Goal: Entertainment & Leisure: Consume media (video, audio)

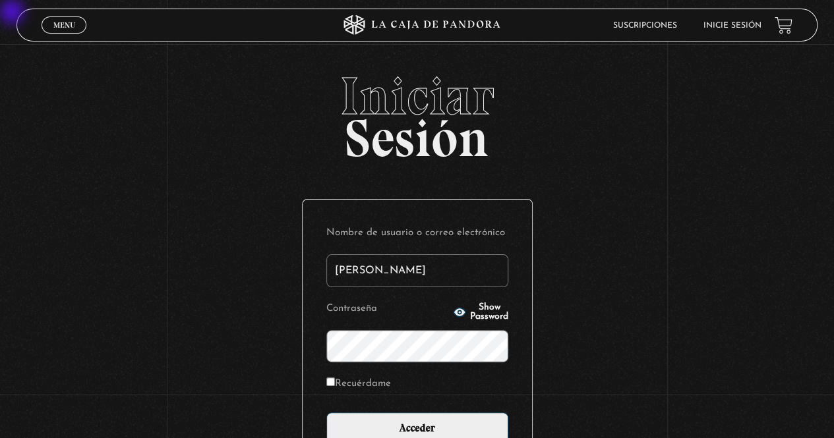
type input "bussoni"
click at [329, 316] on span "Show Password" at bounding box center [489, 312] width 38 height 18
click at [326, 413] on input "Acceder" at bounding box center [417, 429] width 182 height 33
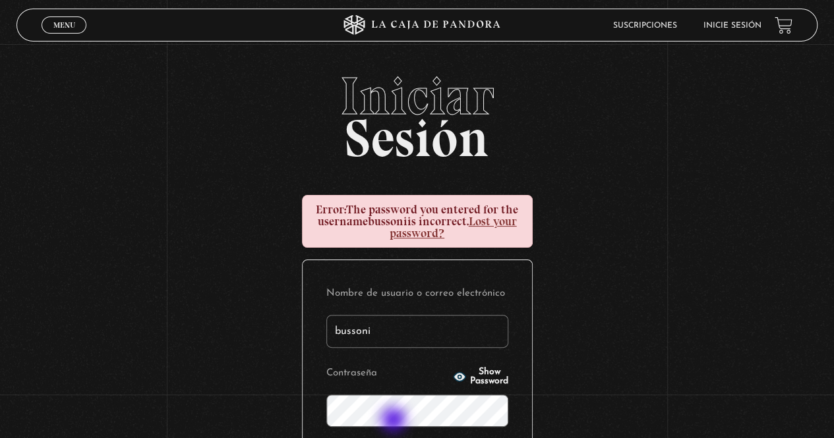
click at [484, 378] on span "Show Password" at bounding box center [489, 377] width 38 height 18
click at [508, 376] on span "Show Password" at bounding box center [489, 377] width 38 height 18
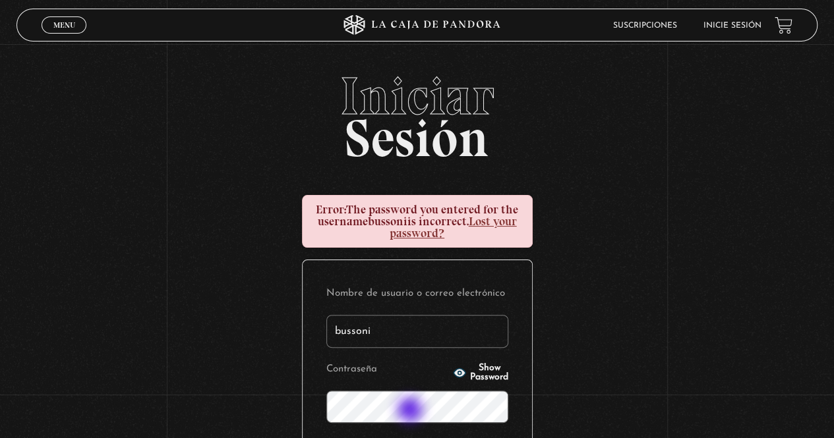
click at [458, 375] on circle "button" at bounding box center [459, 373] width 3 height 3
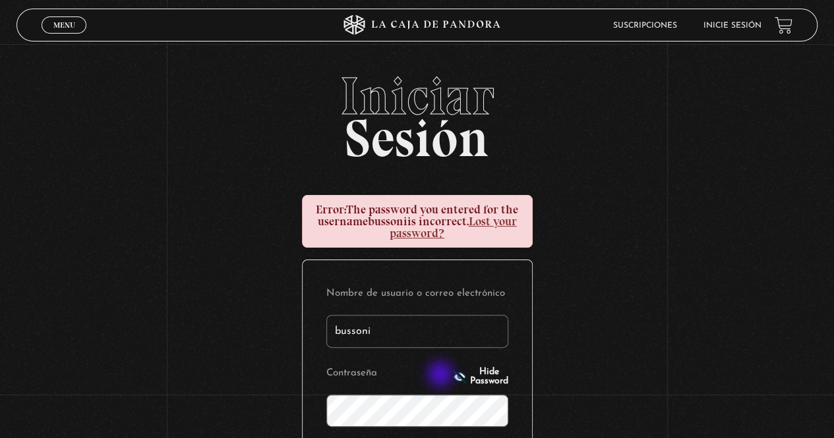
click at [463, 368] on p "Contraseña Show Password" at bounding box center [417, 397] width 182 height 67
click at [470, 378] on span "Show Password" at bounding box center [489, 377] width 38 height 18
click at [493, 374] on span "Show Password" at bounding box center [489, 377] width 38 height 18
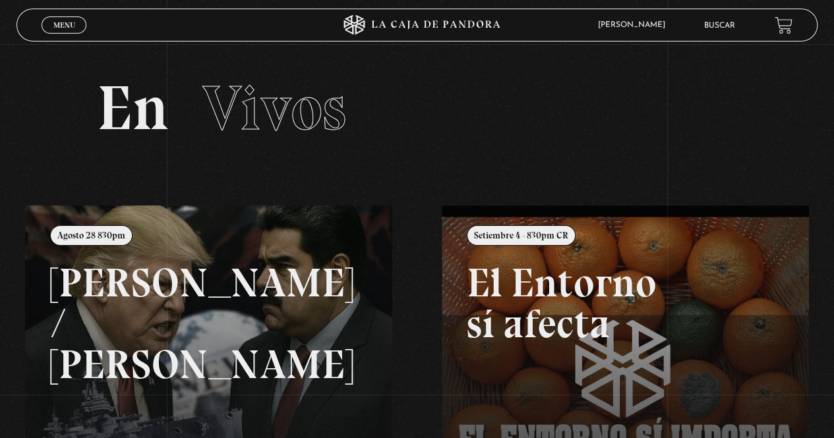
click at [61, 24] on span "Menu" at bounding box center [64, 25] width 22 height 8
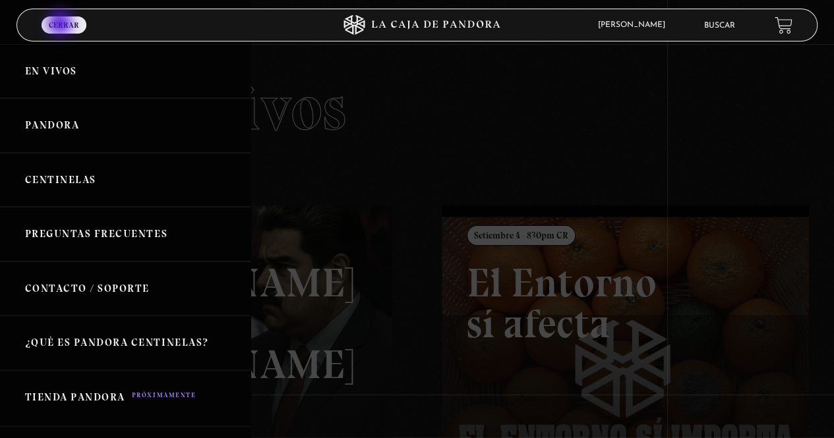
click at [80, 184] on link "Centinelas" at bounding box center [125, 180] width 250 height 55
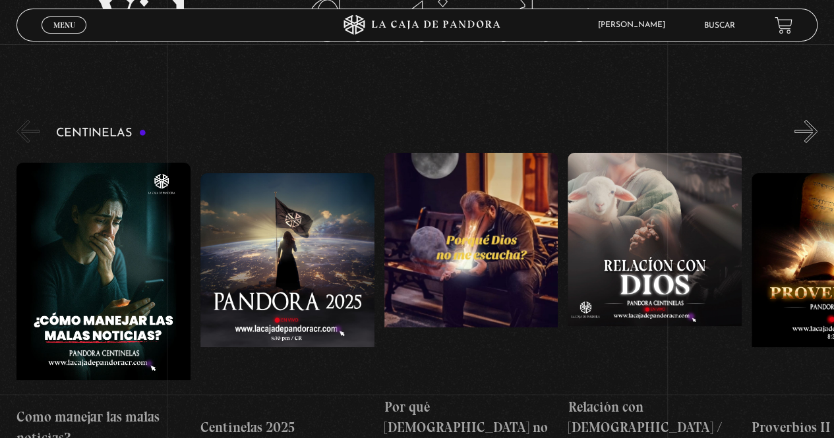
scroll to position [120, 0]
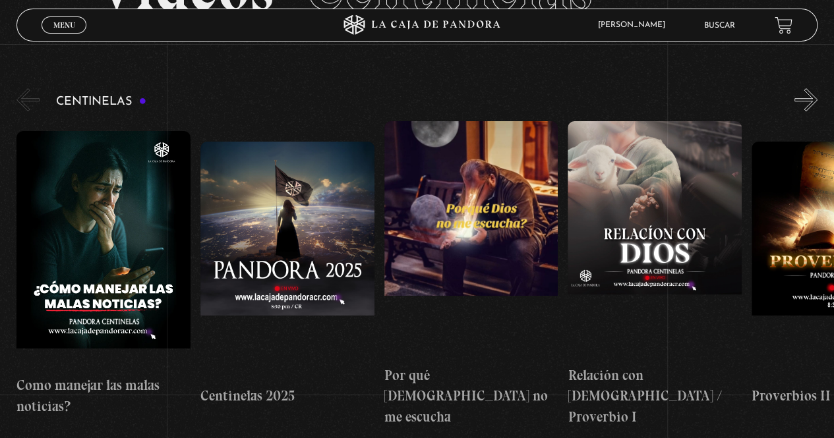
click at [817, 104] on button "»" at bounding box center [805, 99] width 23 height 23
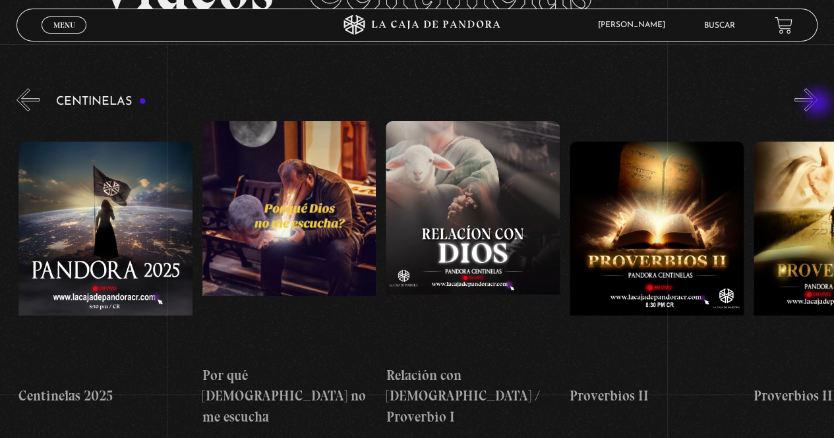
click at [817, 92] on button "»" at bounding box center [805, 99] width 23 height 23
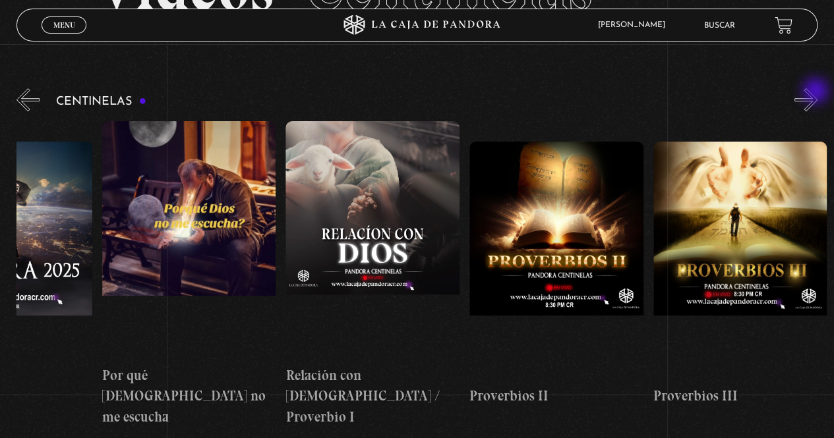
click at [816, 97] on button "»" at bounding box center [805, 99] width 23 height 23
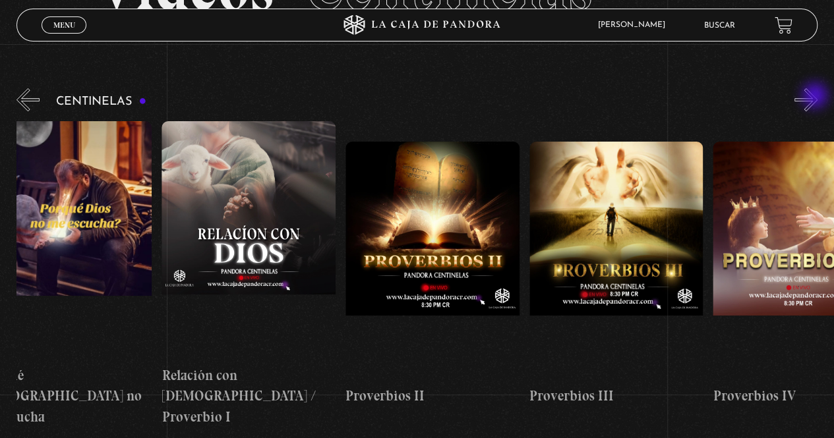
click at [809, 92] on button "»" at bounding box center [805, 99] width 23 height 23
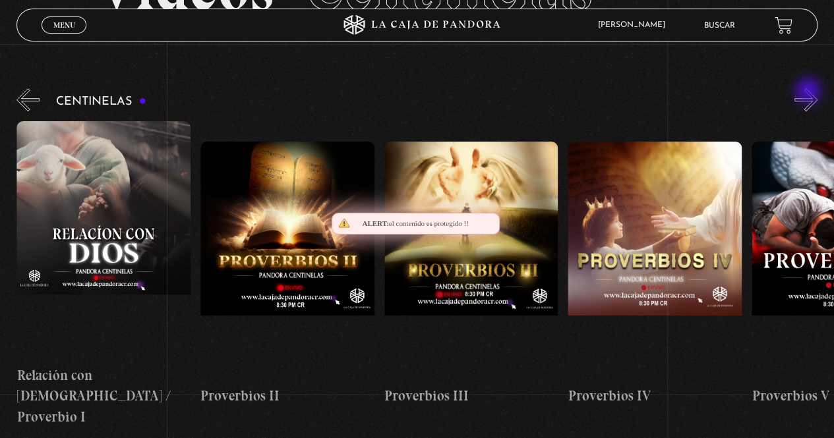
click at [811, 90] on button "»" at bounding box center [805, 99] width 23 height 23
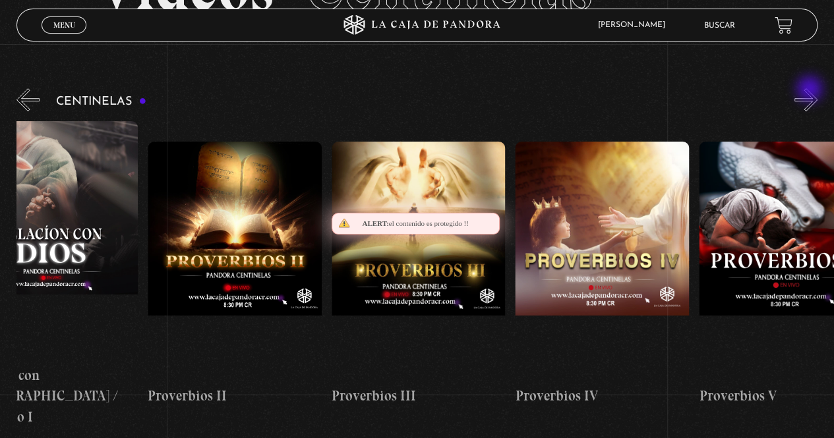
click at [815, 89] on button "»" at bounding box center [805, 99] width 23 height 23
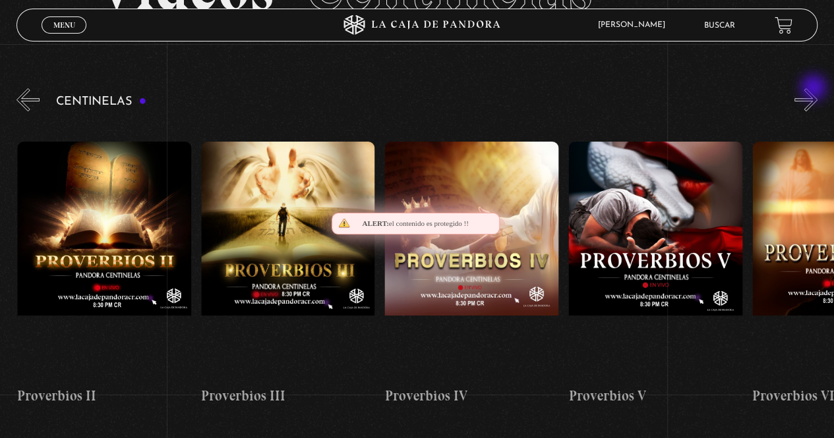
click at [817, 94] on button "»" at bounding box center [805, 99] width 23 height 23
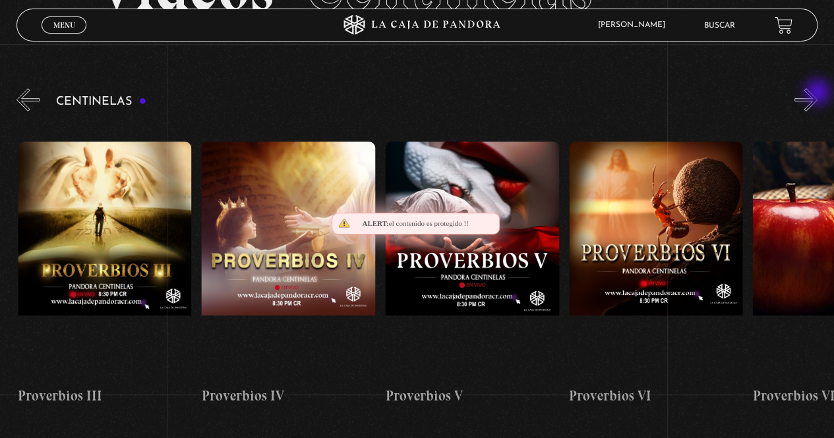
scroll to position [0, 918]
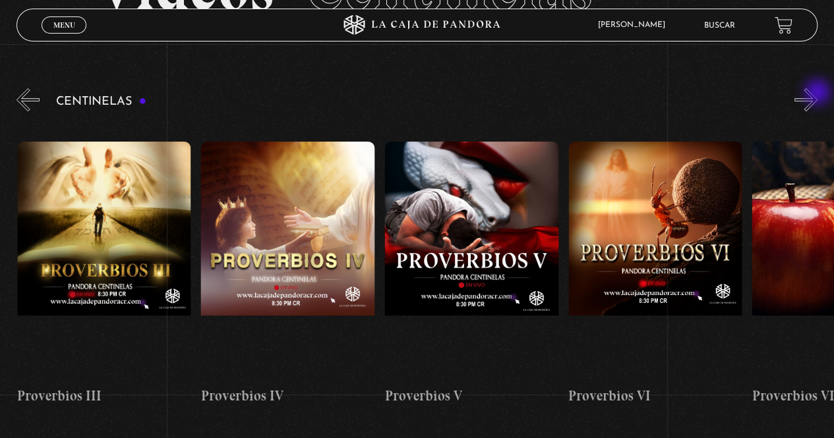
click at [817, 98] on button "»" at bounding box center [805, 99] width 23 height 23
click at [817, 92] on button "»" at bounding box center [805, 99] width 23 height 23
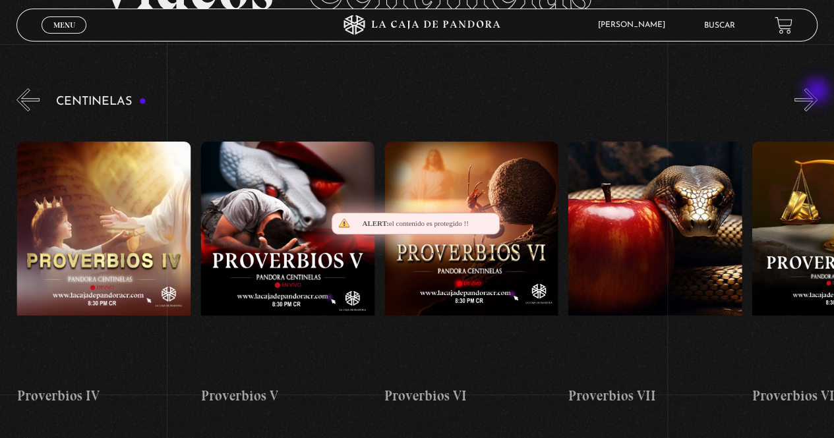
click at [814, 90] on button "»" at bounding box center [805, 99] width 23 height 23
click at [812, 91] on button "»" at bounding box center [805, 99] width 23 height 23
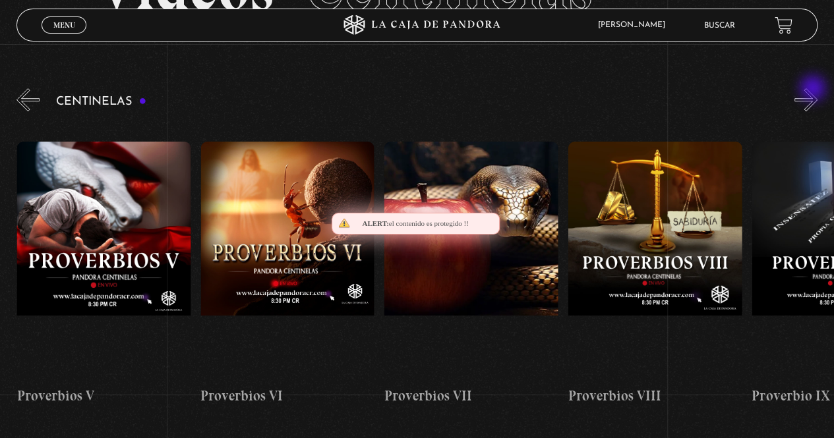
click at [817, 88] on button "»" at bounding box center [805, 99] width 23 height 23
click at [817, 90] on button "»" at bounding box center [805, 99] width 23 height 23
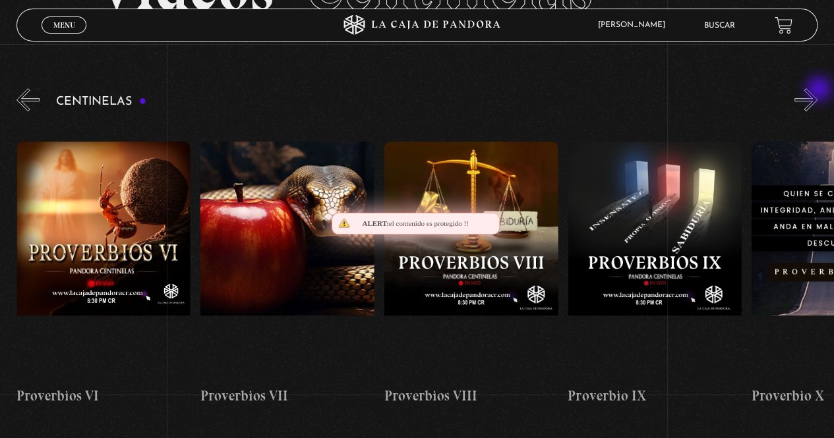
click at [815, 91] on button "»" at bounding box center [805, 99] width 23 height 23
click at [817, 92] on button "»" at bounding box center [805, 99] width 23 height 23
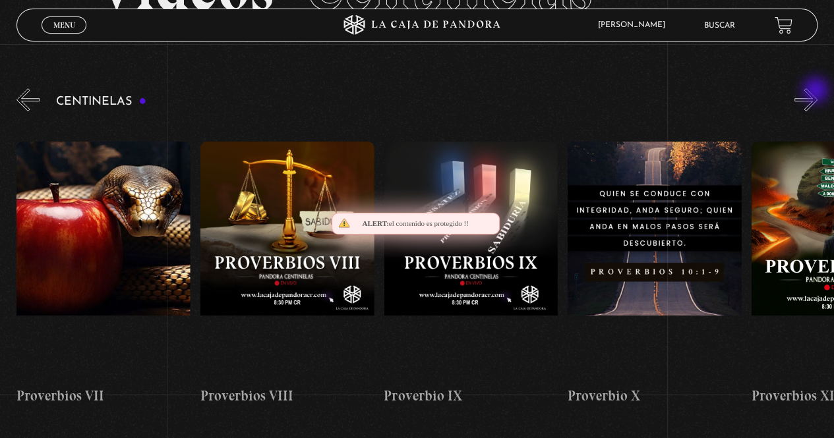
click at [815, 90] on button "»" at bounding box center [805, 99] width 23 height 23
click at [817, 88] on button "»" at bounding box center [805, 99] width 23 height 23
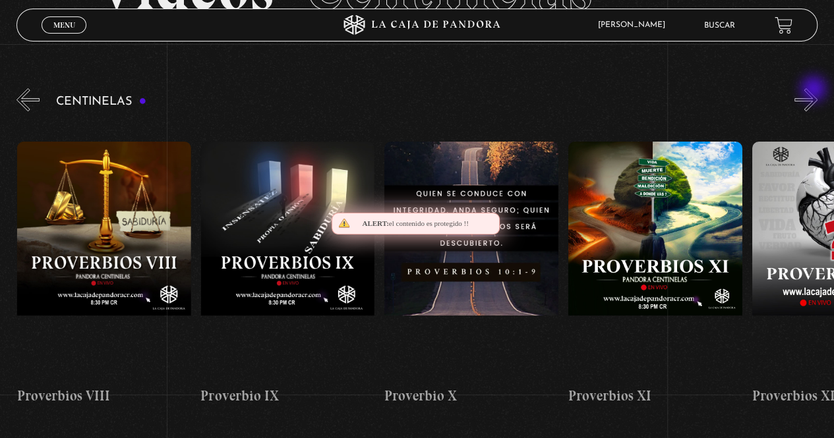
click at [817, 90] on button "»" at bounding box center [805, 99] width 23 height 23
click at [817, 89] on button "»" at bounding box center [805, 99] width 23 height 23
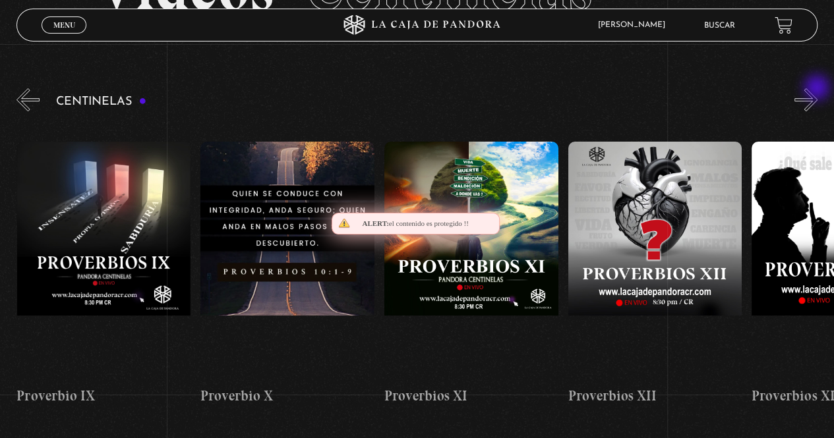
click at [817, 88] on button "»" at bounding box center [805, 99] width 23 height 23
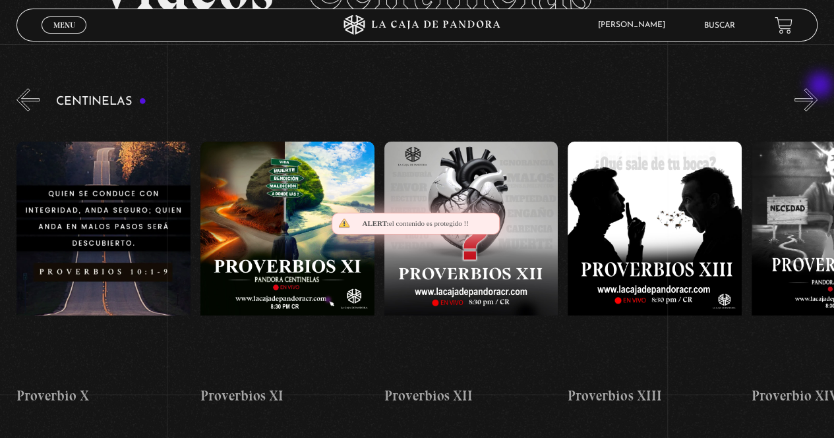
click at [817, 88] on button "»" at bounding box center [805, 99] width 23 height 23
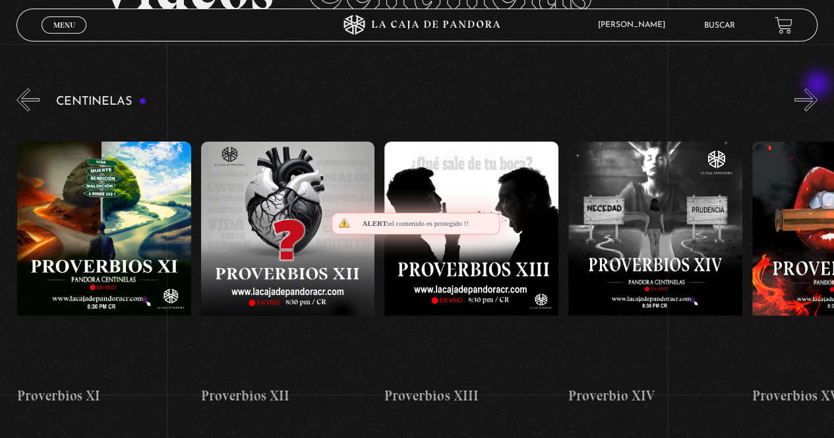
click at [821, 84] on section "Videos Centinelas" at bounding box center [417, 4] width 834 height 161
click at [817, 88] on button "»" at bounding box center [805, 99] width 23 height 23
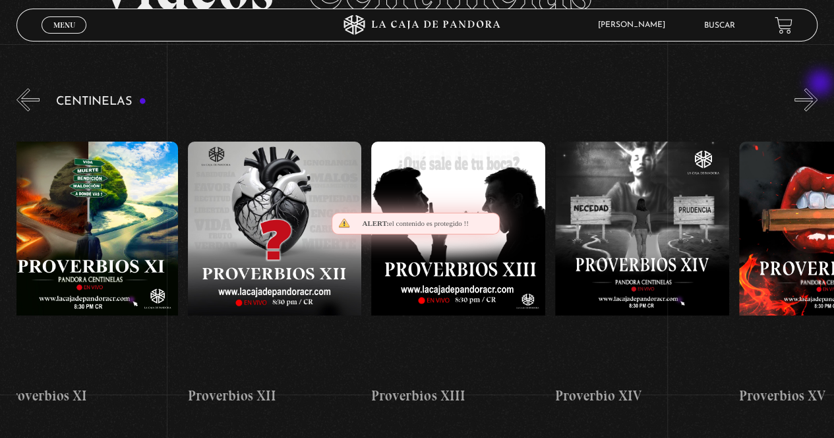
click at [817, 88] on button "»" at bounding box center [805, 99] width 23 height 23
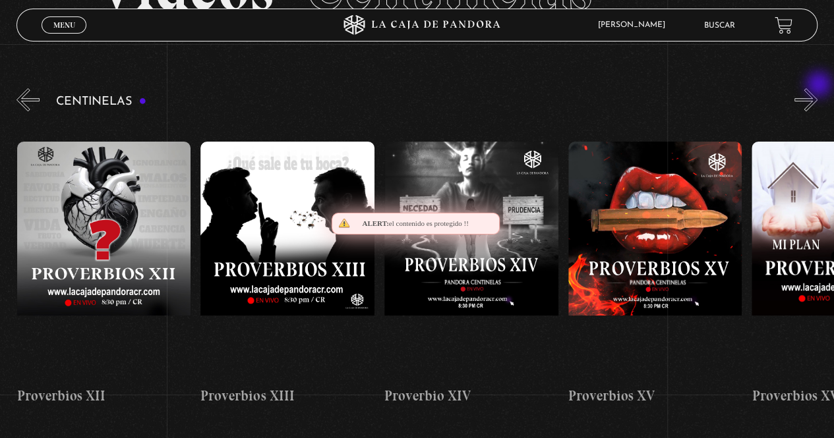
click at [822, 83] on section "Videos Centinelas" at bounding box center [417, 4] width 834 height 161
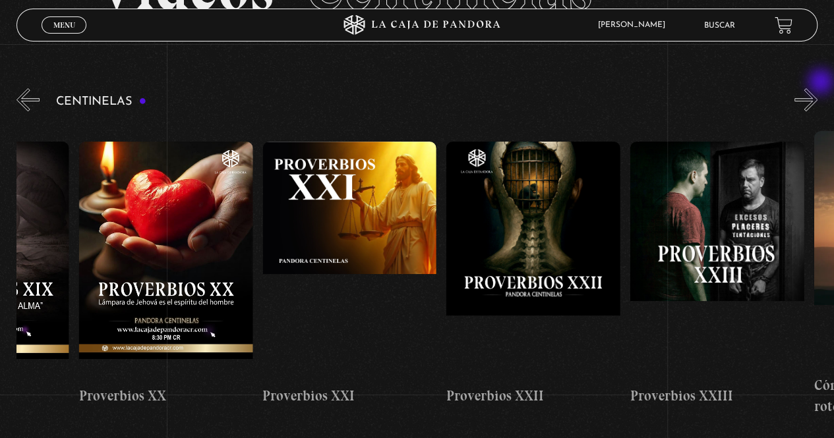
scroll to position [0, 3985]
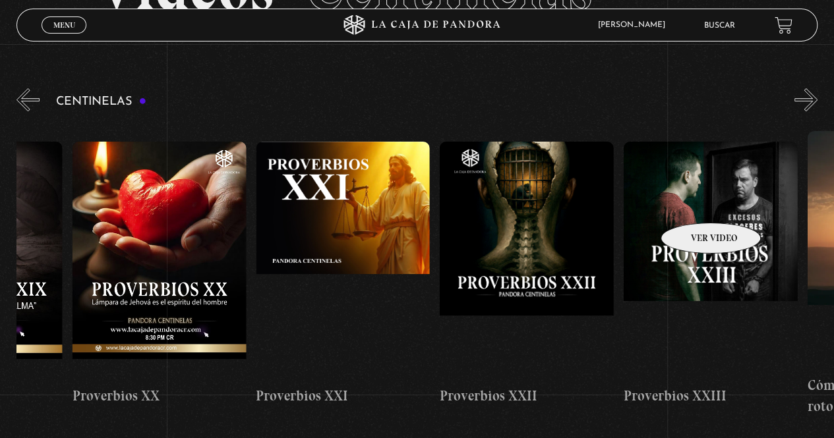
click at [693, 203] on figure at bounding box center [710, 260] width 174 height 237
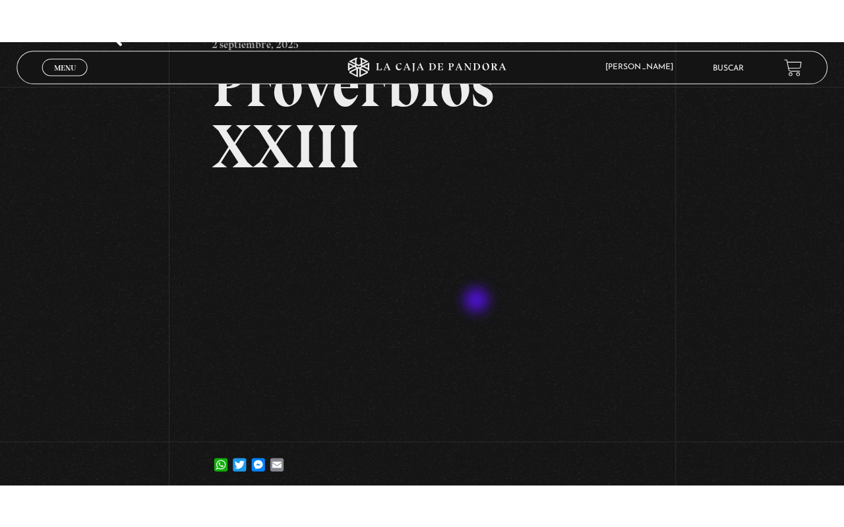
scroll to position [102, 0]
